Goal: Information Seeking & Learning: Learn about a topic

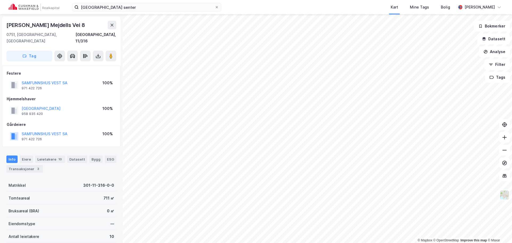
scroll to position [0, 0]
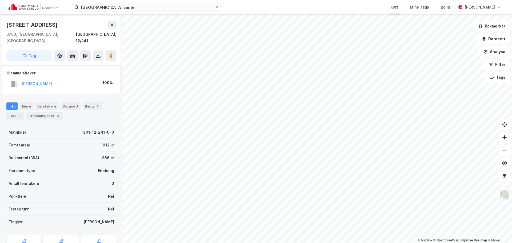
click at [302, 243] on html "eiksmarka senter Kart Mine Tags Bolig [PERSON_NAME] © Mapbox © OpenStreetMap Im…" at bounding box center [256, 121] width 512 height 243
click at [341, 243] on html "eiksmarka senter Kart Mine Tags Bolig [PERSON_NAME] © Mapbox © OpenStreetMap Im…" at bounding box center [256, 121] width 512 height 243
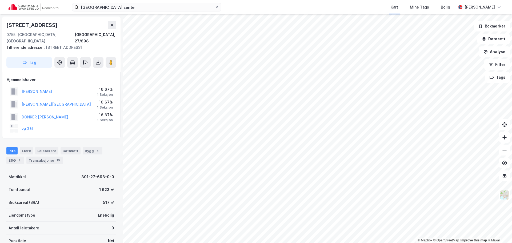
scroll to position [0, 0]
click at [52, 156] on div "Transaksjoner 10" at bounding box center [44, 159] width 37 height 7
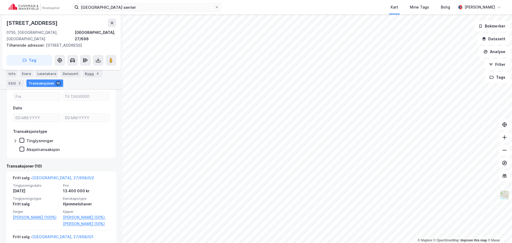
scroll to position [133, 0]
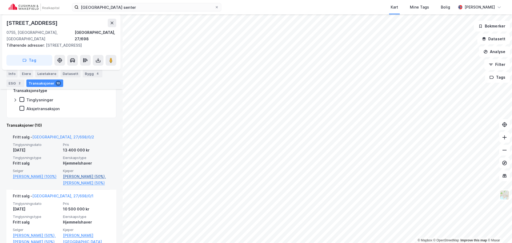
click at [73, 173] on link "[PERSON_NAME] (50%)," at bounding box center [86, 176] width 47 height 6
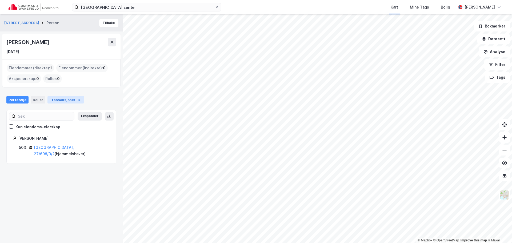
click at [63, 102] on div "Transaksjoner 5" at bounding box center [65, 99] width 37 height 7
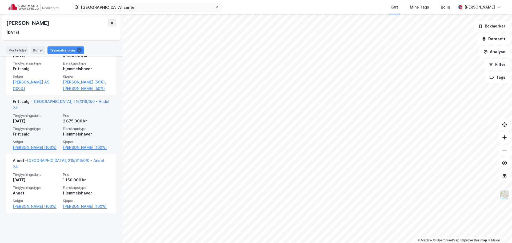
scroll to position [291, 0]
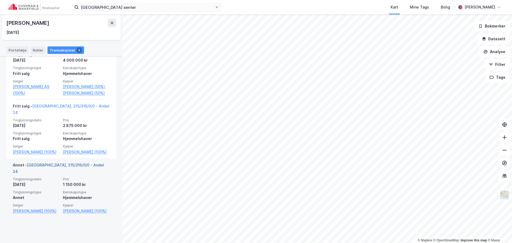
click at [75, 174] on link "[GEOGRAPHIC_DATA], 215/316/0/0 - Andel 24" at bounding box center [58, 168] width 91 height 11
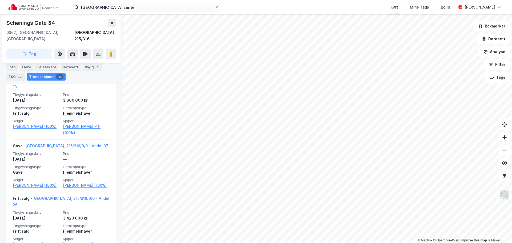
scroll to position [714, 0]
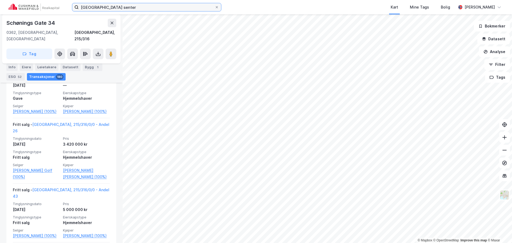
click at [119, 11] on input "[GEOGRAPHIC_DATA] senter" at bounding box center [147, 7] width 136 height 8
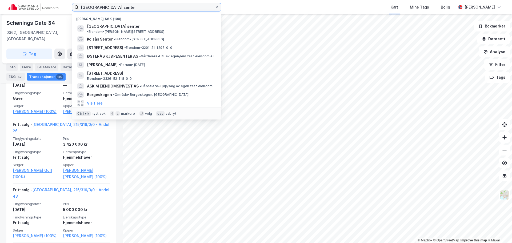
click at [119, 11] on input "[GEOGRAPHIC_DATA] senter" at bounding box center [147, 7] width 136 height 8
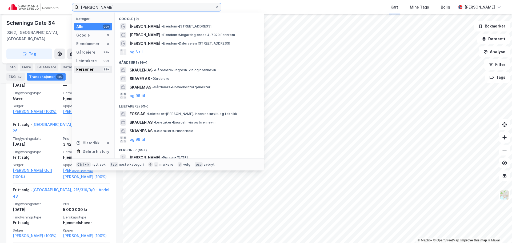
type input "[PERSON_NAME]"
click at [94, 72] on div "Personer 99+" at bounding box center [93, 69] width 38 height 7
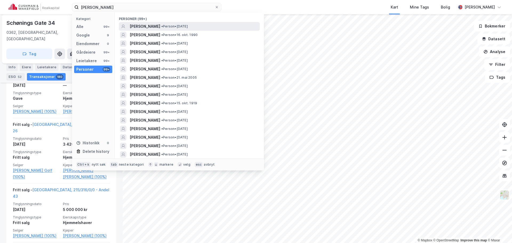
click at [178, 25] on span "• Person • [DATE]" at bounding box center [174, 26] width 26 height 4
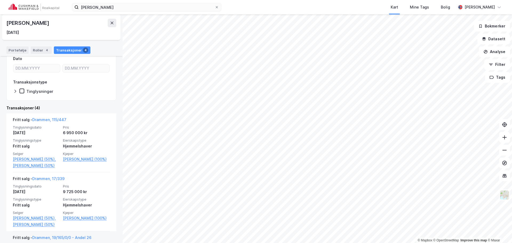
scroll to position [56, 0]
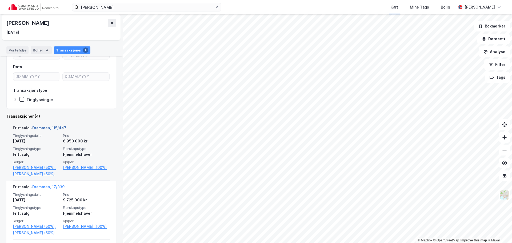
click at [54, 126] on link "Drammen, 115/447" at bounding box center [49, 128] width 34 height 5
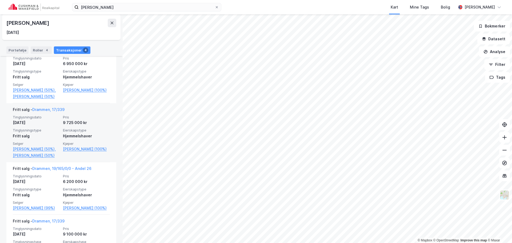
scroll to position [160, 0]
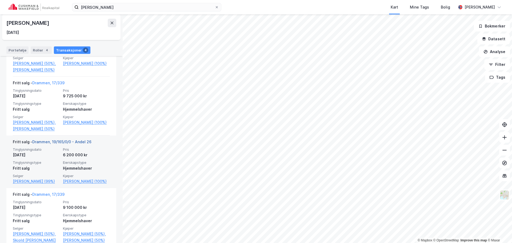
click at [82, 144] on link "Drammen, 19/165/0/0 - Andel 26" at bounding box center [61, 141] width 59 height 5
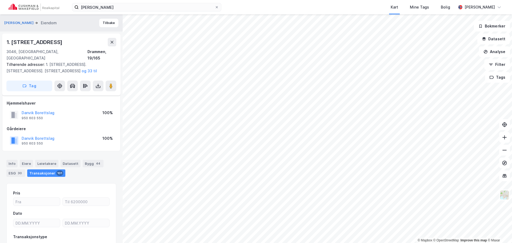
scroll to position [34, 0]
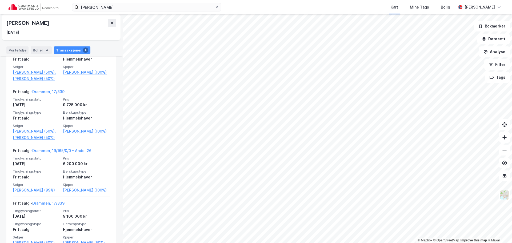
scroll to position [160, 0]
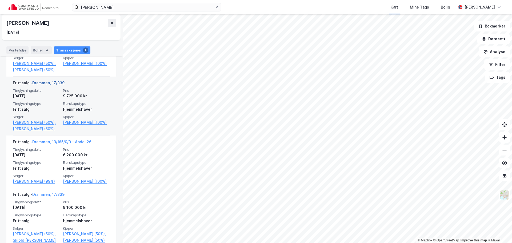
click at [48, 83] on link "Drammen, 17/339" at bounding box center [48, 83] width 32 height 5
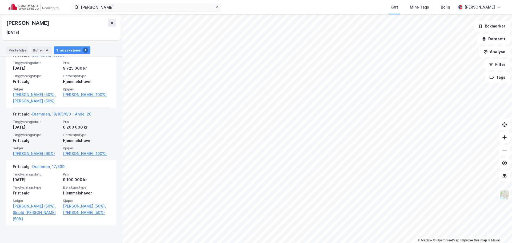
scroll to position [189, 0]
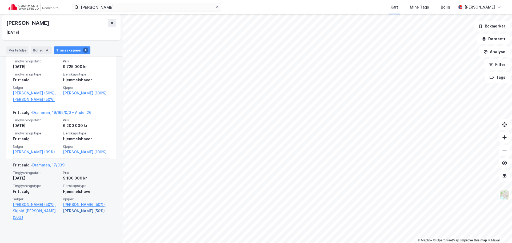
click at [81, 214] on link "[PERSON_NAME] (50%)" at bounding box center [86, 211] width 47 height 6
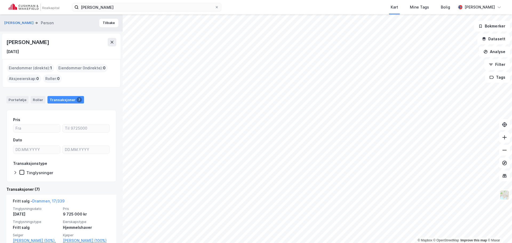
click at [21, 103] on div "Portefølje Roller Transaksjoner 7" at bounding box center [61, 98] width 123 height 16
click at [21, 102] on div "Portefølje" at bounding box center [17, 99] width 22 height 7
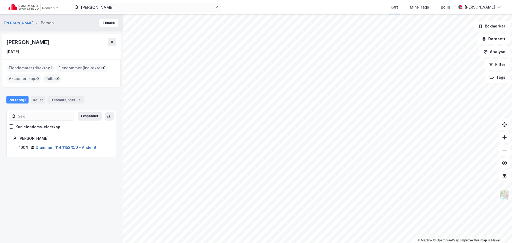
click at [56, 147] on link "Drammen, 114/1153/0/0 - Andel 9" at bounding box center [66, 147] width 60 height 5
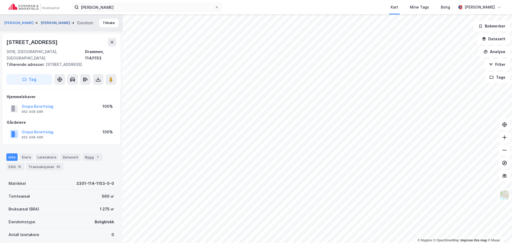
click at [49, 20] on button "[PERSON_NAME]" at bounding box center [56, 22] width 30 height 5
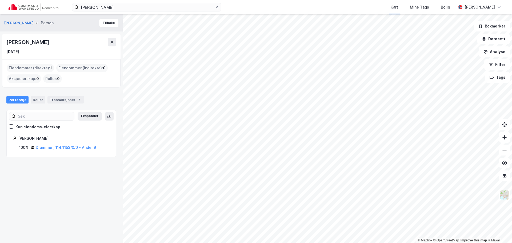
drag, startPoint x: 82, startPoint y: 42, endPoint x: 5, endPoint y: 46, distance: 76.9
click at [5, 46] on div "[PERSON_NAME] [DATE]" at bounding box center [61, 47] width 118 height 26
copy div "[PERSON_NAME]"
click at [216, 6] on icon at bounding box center [216, 7] width 3 height 3
click at [215, 6] on input "[PERSON_NAME]" at bounding box center [147, 7] width 136 height 8
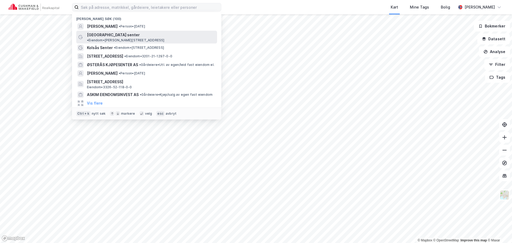
click at [113, 37] on span "[GEOGRAPHIC_DATA] senter" at bounding box center [113, 35] width 53 height 6
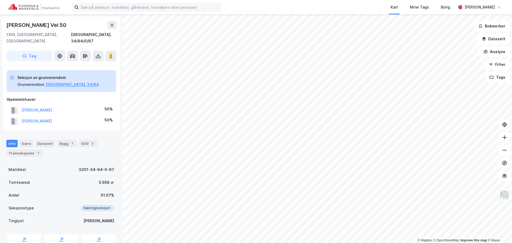
scroll to position [0, 0]
click at [0, 0] on button "[PERSON_NAME]" at bounding box center [0, 0] width 0 height 0
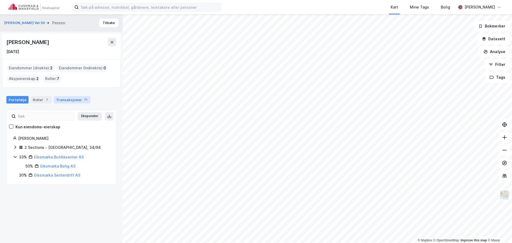
click at [62, 100] on div "Transaksjoner 71" at bounding box center [72, 99] width 37 height 7
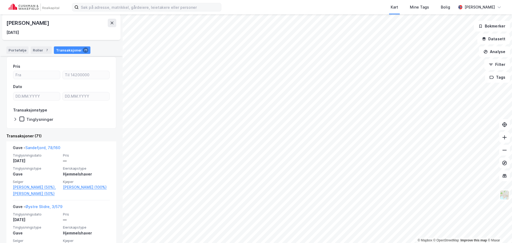
scroll to position [80, 0]
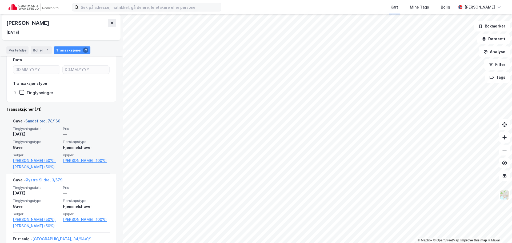
click at [37, 121] on link "Sandefjord, 78/160" at bounding box center [42, 121] width 35 height 5
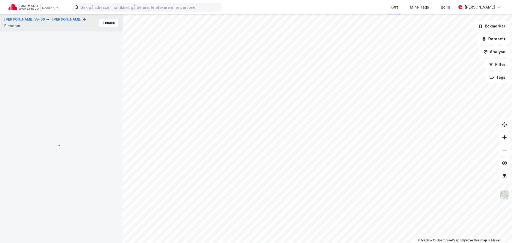
scroll to position [0, 0]
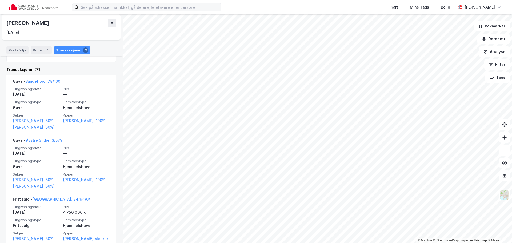
scroll to position [133, 0]
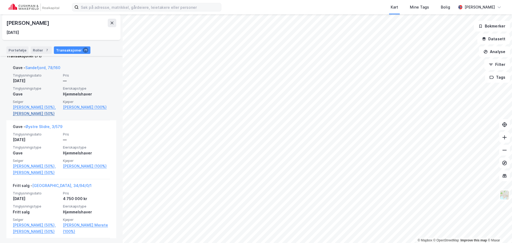
click at [37, 117] on link "[PERSON_NAME] (50%)" at bounding box center [36, 113] width 47 height 6
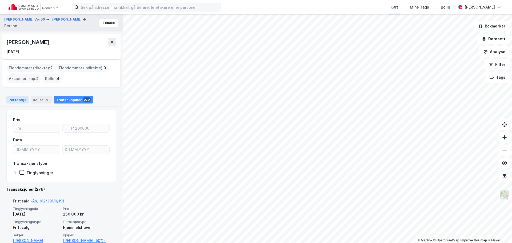
click at [18, 101] on div "Portefølje" at bounding box center [17, 99] width 22 height 7
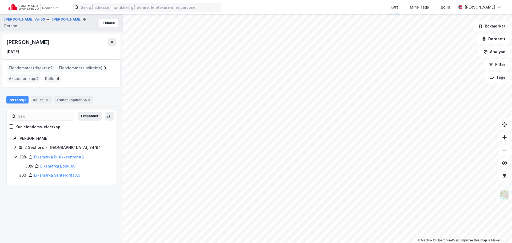
click at [27, 148] on div "2 Sections - [GEOGRAPHIC_DATA], 34/94" at bounding box center [63, 147] width 76 height 6
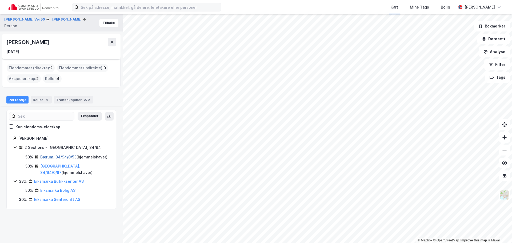
click at [57, 156] on link "Bærum, 34/94/0/53" at bounding box center [58, 157] width 36 height 5
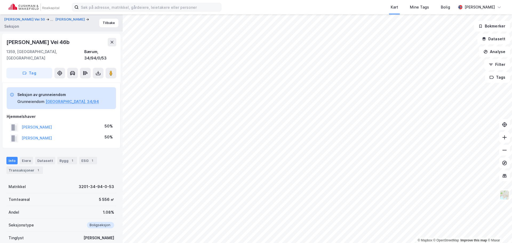
scroll to position [0, 0]
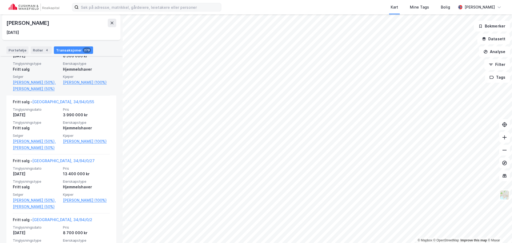
scroll to position [507, 0]
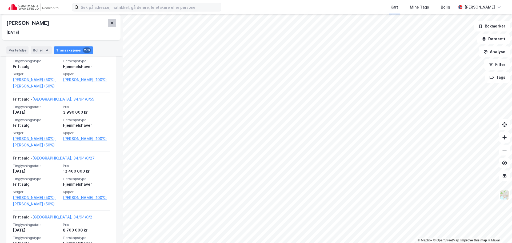
click at [111, 23] on icon at bounding box center [112, 23] width 4 height 4
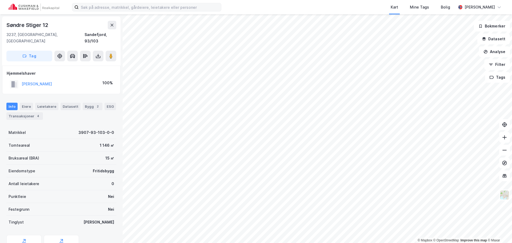
scroll to position [0, 0]
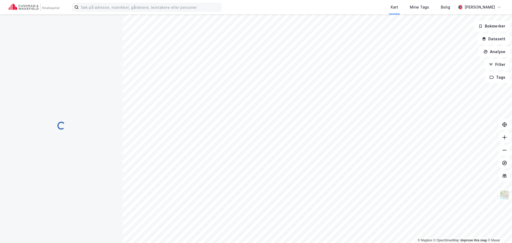
scroll to position [0, 0]
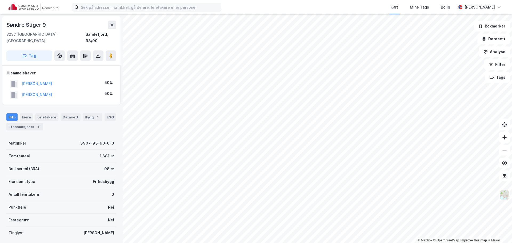
scroll to position [0, 0]
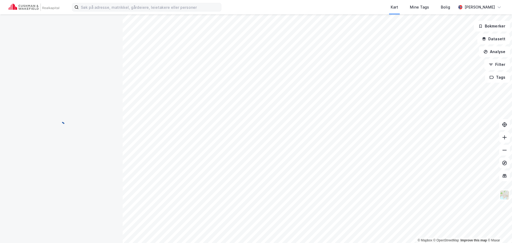
scroll to position [0, 0]
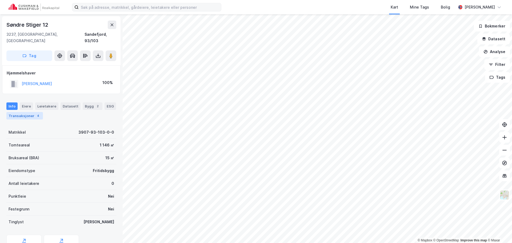
click at [36, 113] on div "4" at bounding box center [37, 115] width 5 height 5
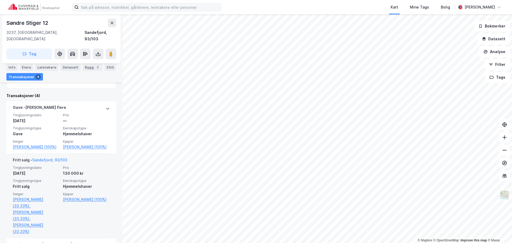
scroll to position [107, 0]
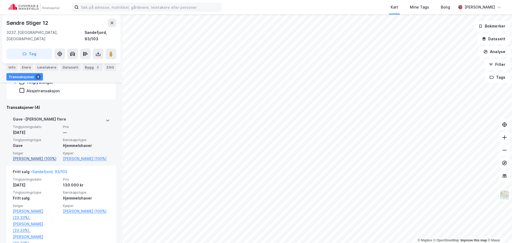
click at [39, 155] on link "[PERSON_NAME] (100%)" at bounding box center [36, 158] width 47 height 6
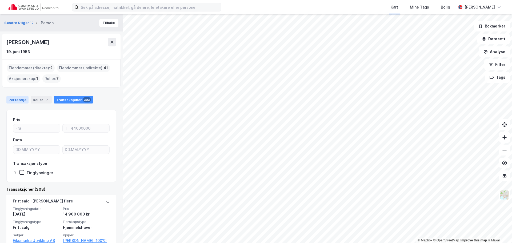
click at [17, 98] on div "Portefølje" at bounding box center [17, 99] width 22 height 7
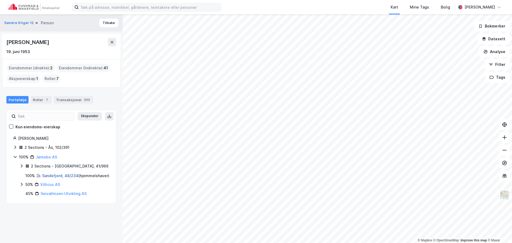
click at [59, 174] on link "Sandefjord, 48/234" at bounding box center [60, 175] width 36 height 5
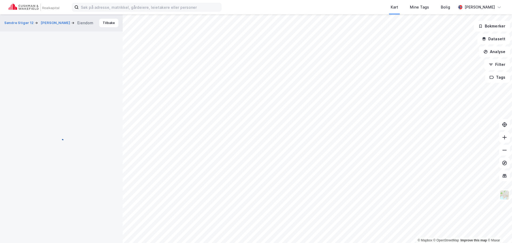
scroll to position [65, 0]
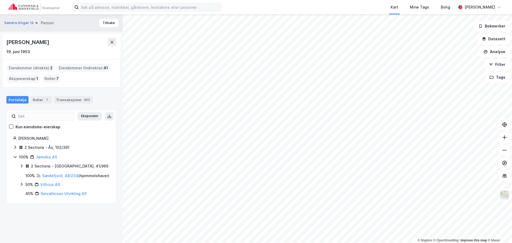
click at [37, 147] on div "2 Sections - Ås, 102/391" at bounding box center [47, 147] width 45 height 6
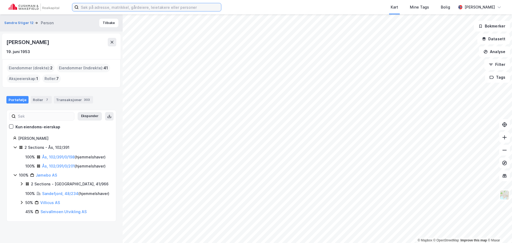
click at [89, 7] on input at bounding box center [150, 7] width 142 height 8
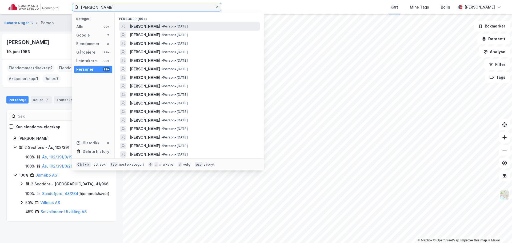
type input "[PERSON_NAME]"
click at [140, 23] on span "[PERSON_NAME]" at bounding box center [145, 26] width 31 height 6
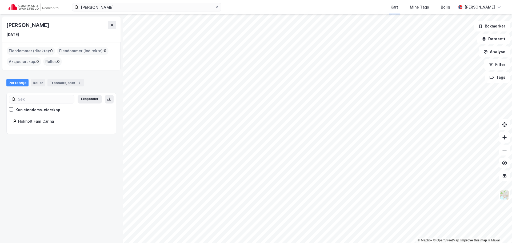
click at [34, 121] on div "Hokholt Fam Carina" at bounding box center [63, 121] width 91 height 6
click at [61, 85] on div "Transaksjoner 2" at bounding box center [65, 82] width 37 height 7
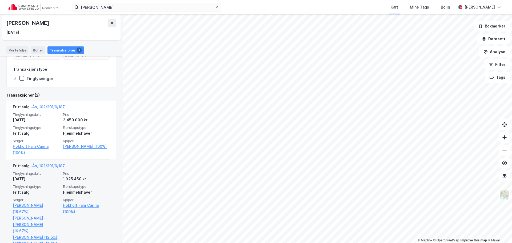
scroll to position [84, 0]
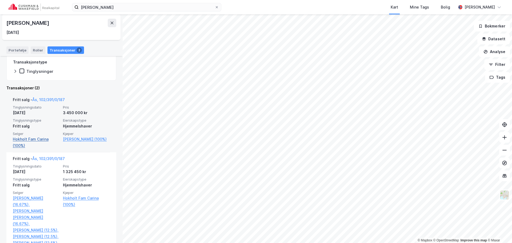
click at [43, 141] on link "Hokholt Fam Carina (100%)" at bounding box center [36, 142] width 47 height 13
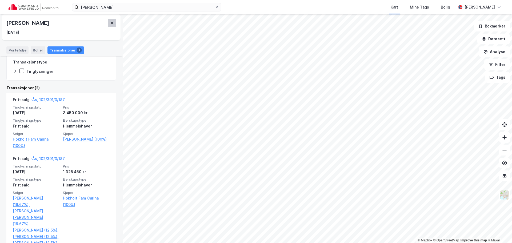
click at [112, 23] on icon at bounding box center [112, 23] width 3 height 3
